Goal: Browse casually: Explore the website without a specific task or goal

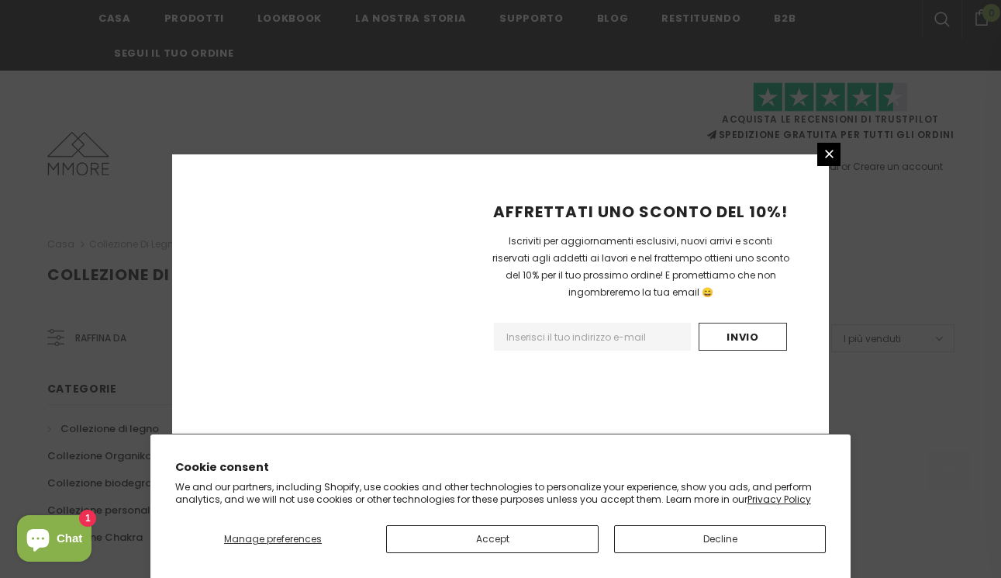
scroll to position [1043, 0]
